Goal: Book appointment/travel/reservation

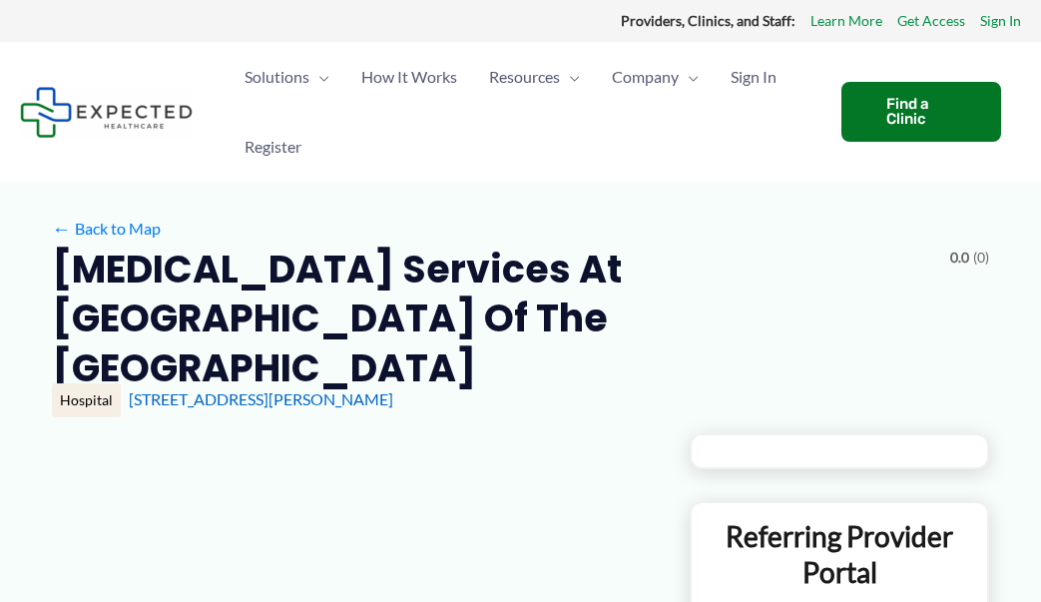
type input "**********"
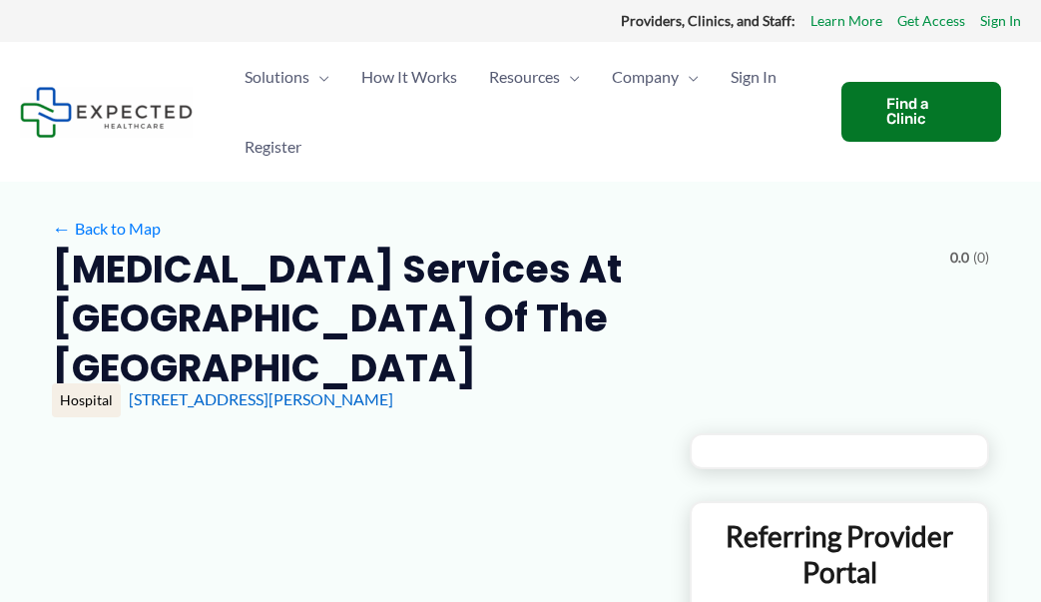
type input "**********"
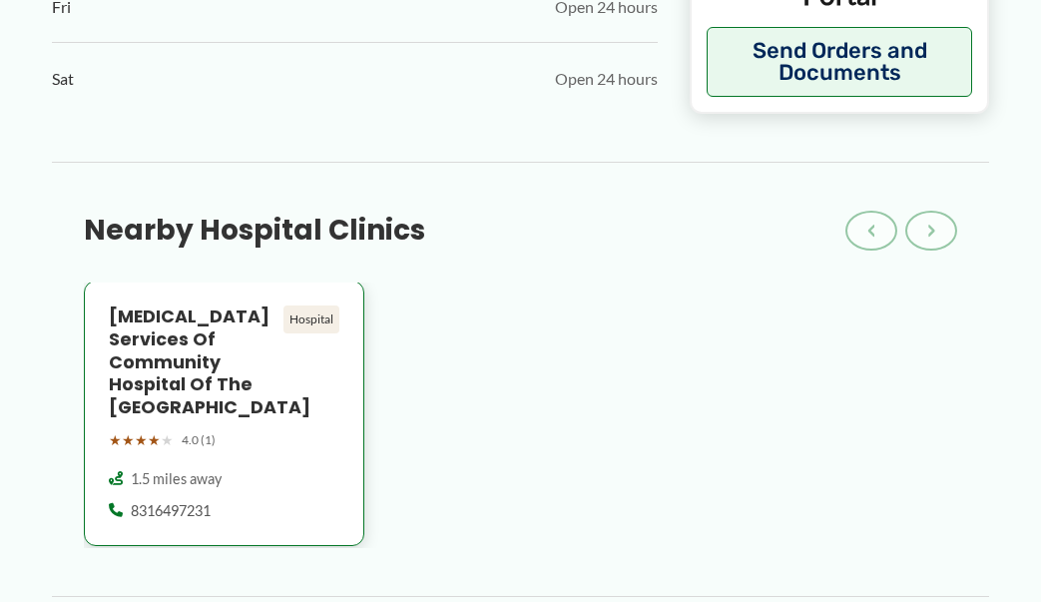
scroll to position [1797, 0]
